Goal: Task Accomplishment & Management: Use online tool/utility

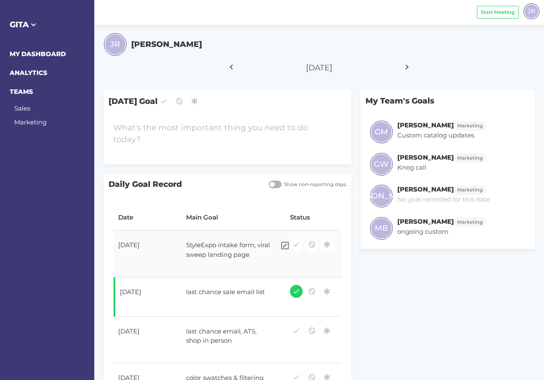
click at [234, 246] on div "StyleExpo intake form, viral sweep landing page" at bounding box center [229, 250] width 94 height 29
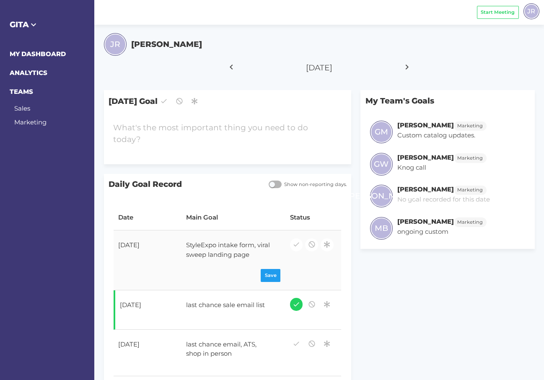
click at [238, 247] on div "StyleExpo intake form, viral sweep landing page" at bounding box center [229, 250] width 94 height 29
copy div "StyleExpo intake form, viral sweep landing page"
click at [191, 138] on div at bounding box center [218, 133] width 218 height 33
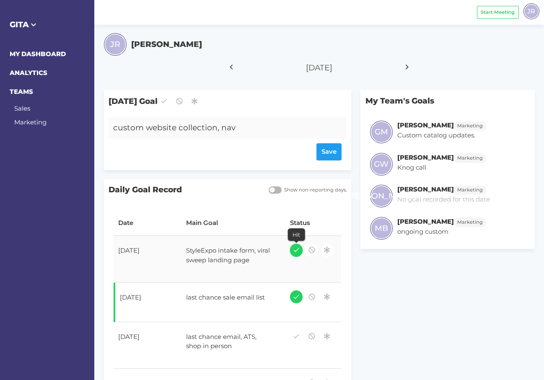
click at [297, 250] on icon "button" at bounding box center [297, 249] width 8 height 11
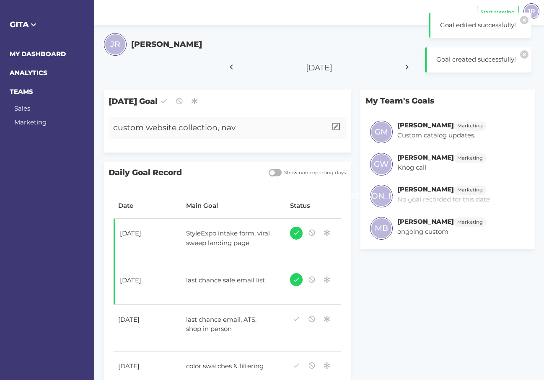
click at [262, 133] on div "custom website collection, nav" at bounding box center [218, 127] width 218 height 21
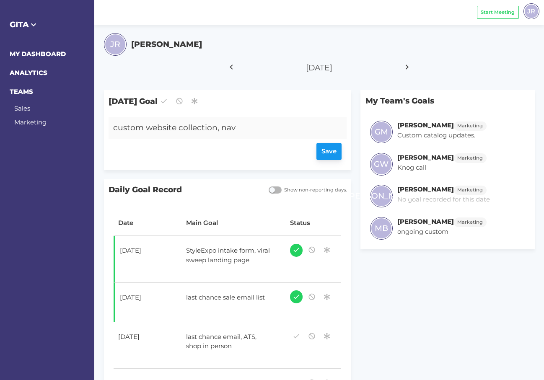
click at [327, 153] on div "Save" at bounding box center [227, 151] width 229 height 17
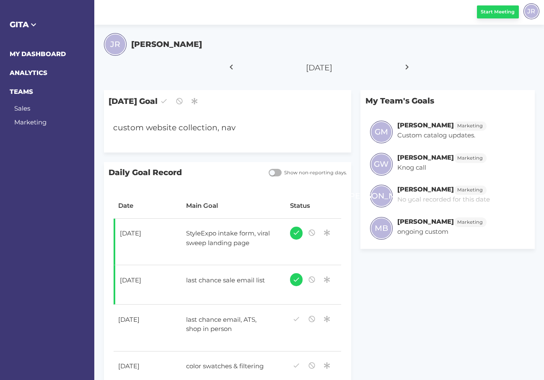
click at [492, 15] on button "Start Meeting" at bounding box center [498, 11] width 42 height 13
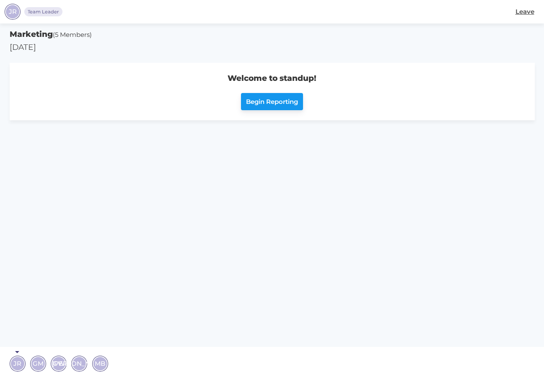
click at [274, 101] on span "Begin Reporting" at bounding box center [272, 102] width 52 height 10
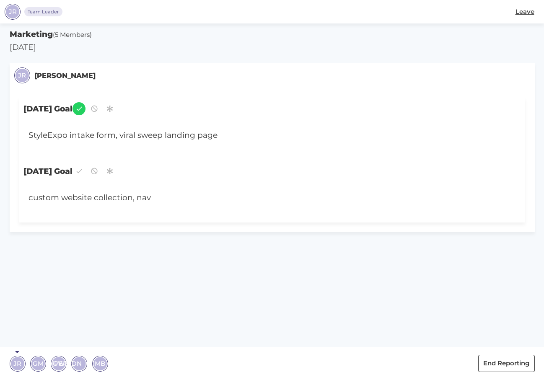
click at [38, 362] on span "GM" at bounding box center [38, 364] width 11 height 10
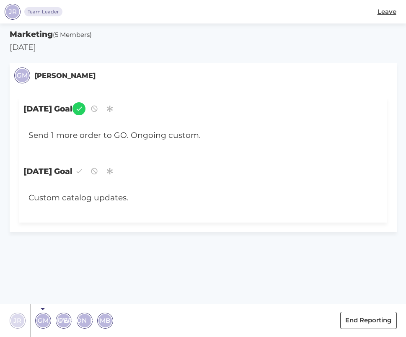
click at [66, 317] on span "GW" at bounding box center [64, 321] width 12 height 10
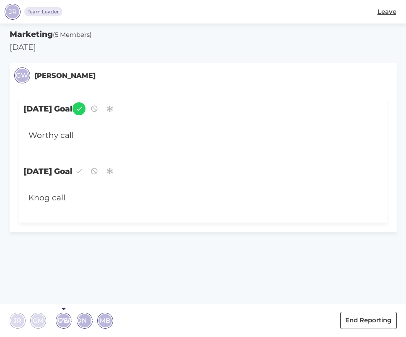
click at [85, 320] on span "[PERSON_NAME]" at bounding box center [84, 321] width 55 height 10
